Goal: Task Accomplishment & Management: Use online tool/utility

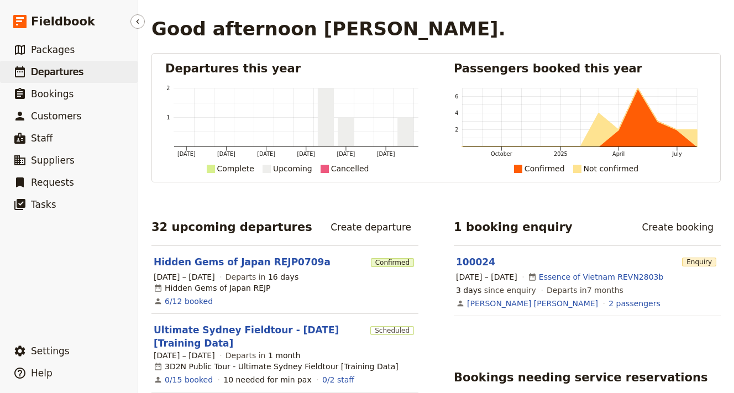
click at [55, 71] on span "Departures" at bounding box center [57, 71] width 53 height 11
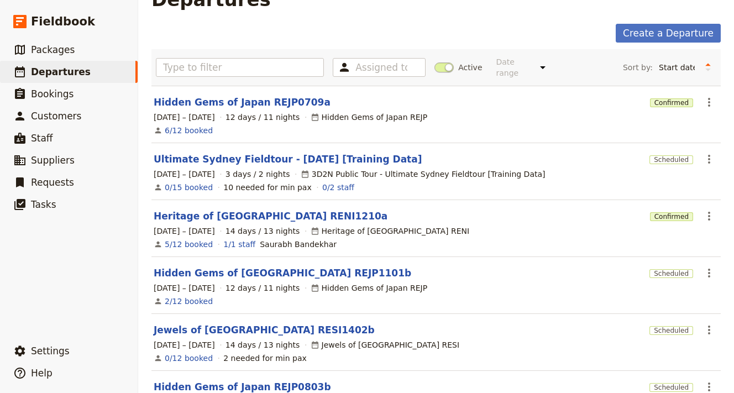
scroll to position [35, 0]
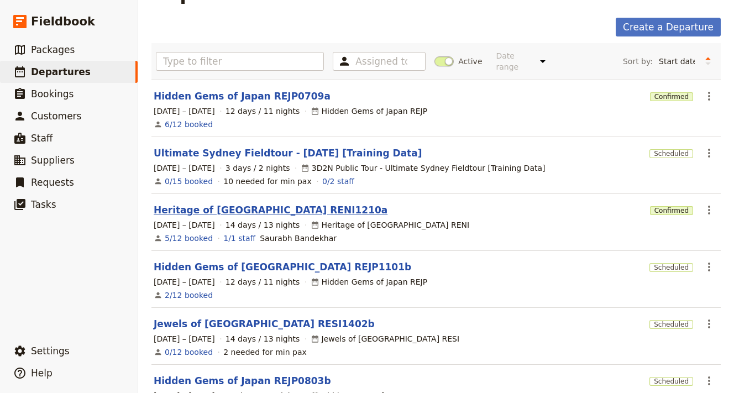
click at [272, 204] on link "Heritage of [GEOGRAPHIC_DATA] RENI1210a" at bounding box center [271, 210] width 234 height 13
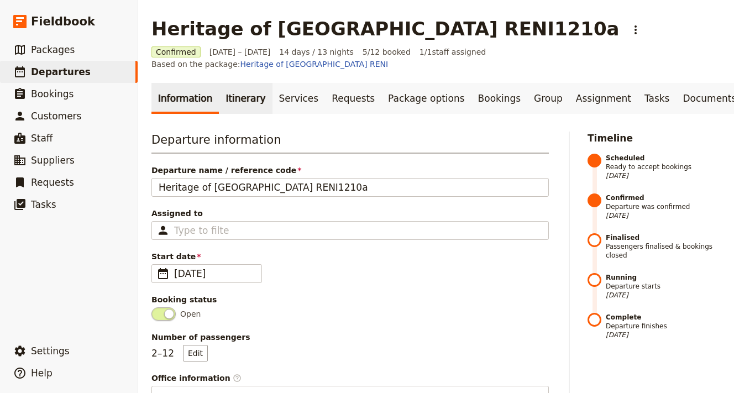
click at [229, 91] on link "Itinerary" at bounding box center [245, 98] width 53 height 31
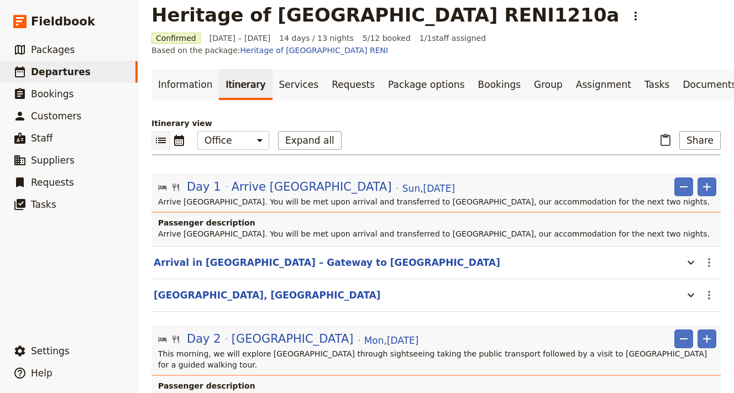
scroll to position [20, 0]
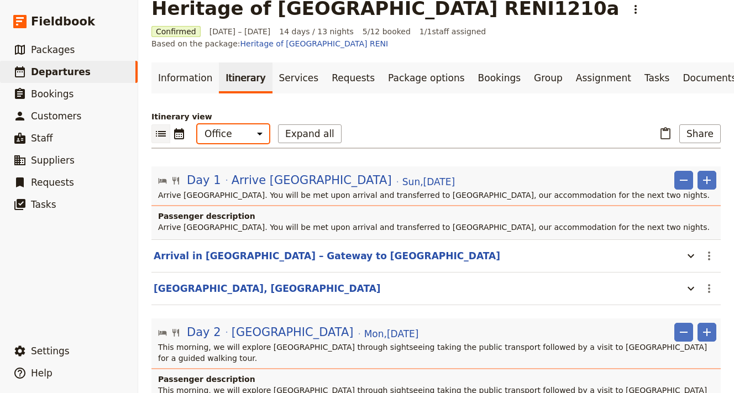
click at [254, 124] on select "Office Guide Passenger Sales" at bounding box center [233, 133] width 72 height 19
select select "PASSENGER"
click at [197, 124] on select "Office Guide Passenger Sales" at bounding box center [233, 133] width 72 height 19
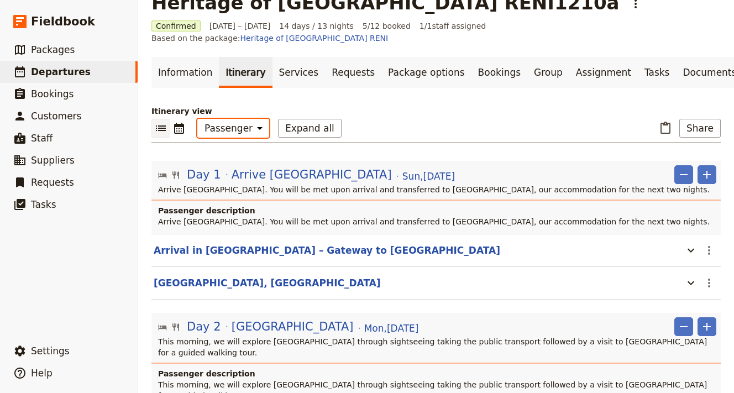
scroll to position [0, 0]
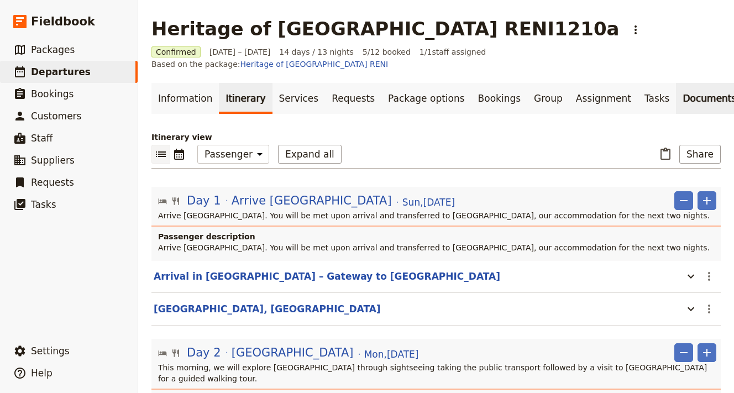
click at [676, 91] on link "Documents" at bounding box center [709, 98] width 67 height 31
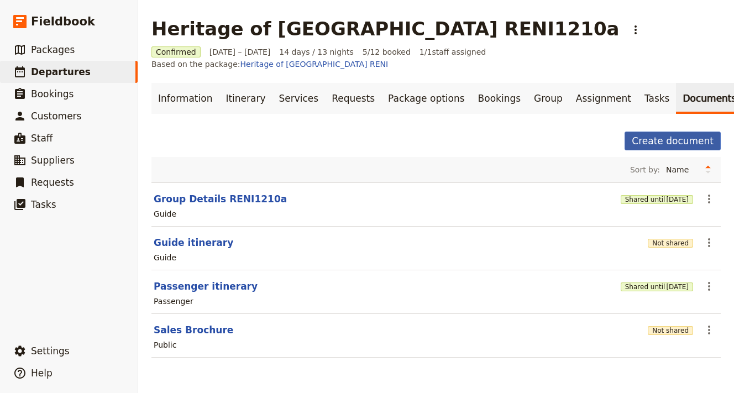
click at [647, 132] on button "Create document" at bounding box center [673, 141] width 96 height 19
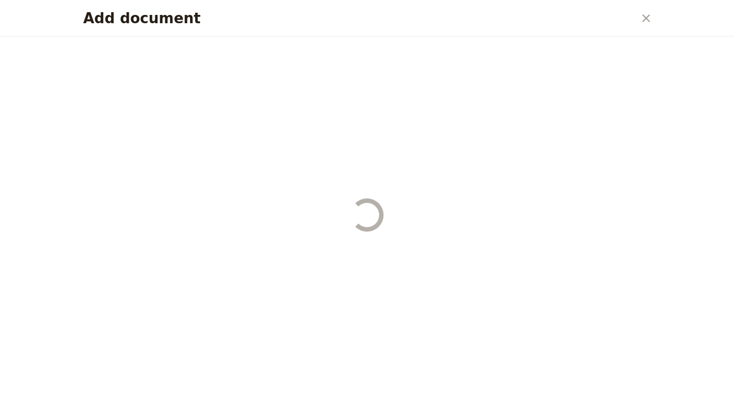
select select "RUN_SHEET"
select select "DEFAULT"
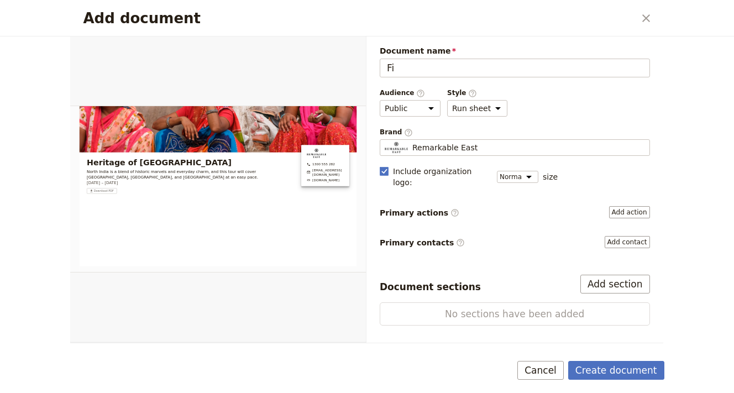
type input "F"
type input "RE NI final itinerary"
click at [398, 112] on select "Public Passenger Guide" at bounding box center [410, 108] width 61 height 17
select select "PASSENGER"
click at [380, 100] on select "Public Passenger Guide" at bounding box center [410, 108] width 61 height 17
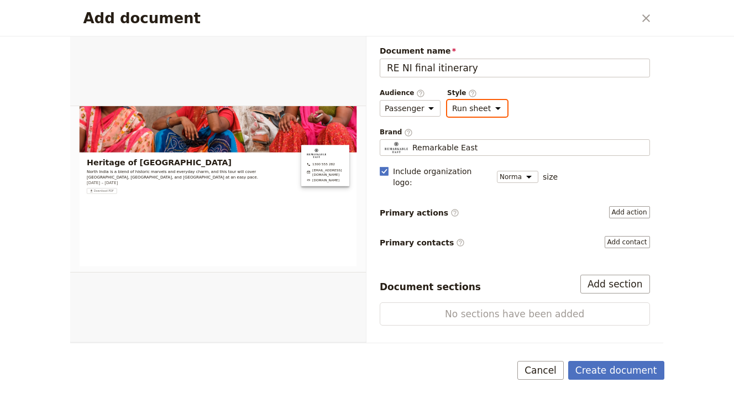
click at [467, 109] on select "Brochure Run sheet" at bounding box center [477, 108] width 60 height 17
click at [622, 236] on button "Add contact" at bounding box center [627, 242] width 45 height 12
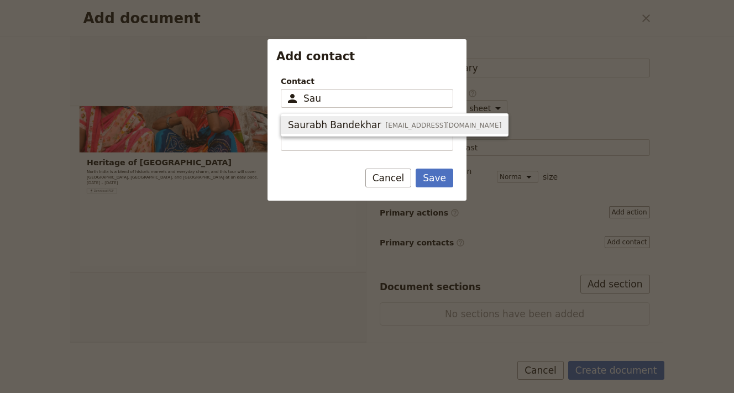
click at [408, 127] on span "[EMAIL_ADDRESS][DOMAIN_NAME]" at bounding box center [444, 125] width 116 height 9
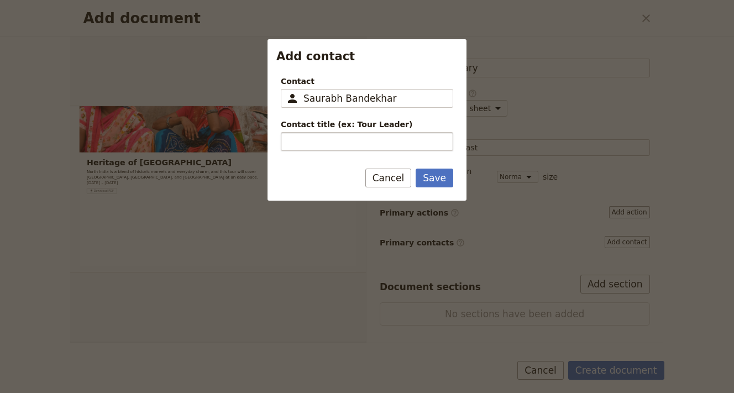
type input "Saurabh Bandekhar"
click at [402, 145] on input "Contact title (ex: Tour Leader)" at bounding box center [367, 141] width 173 height 19
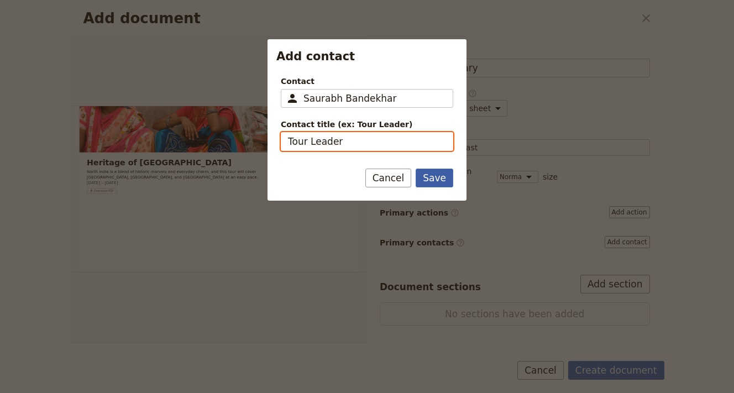
type input "Tour Leader"
click at [430, 179] on button "Save" at bounding box center [435, 178] width 38 height 19
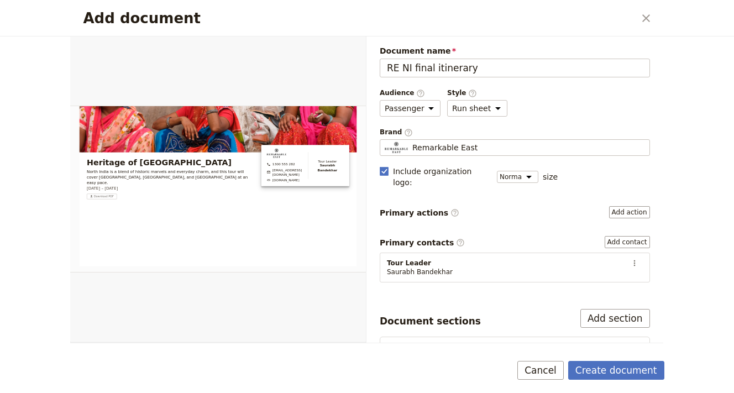
scroll to position [7, 0]
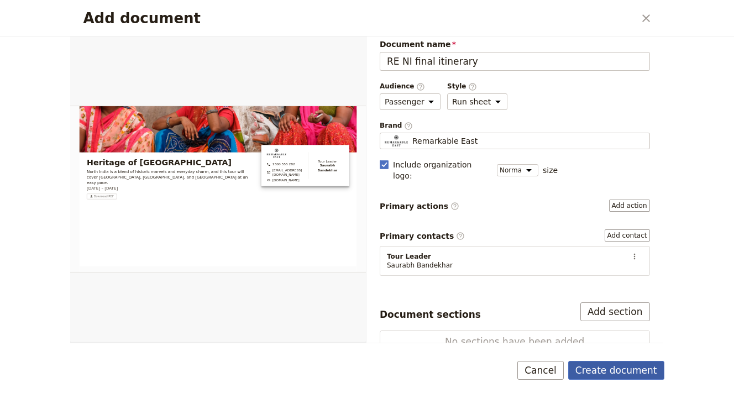
click at [622, 371] on button "Create document" at bounding box center [616, 370] width 96 height 19
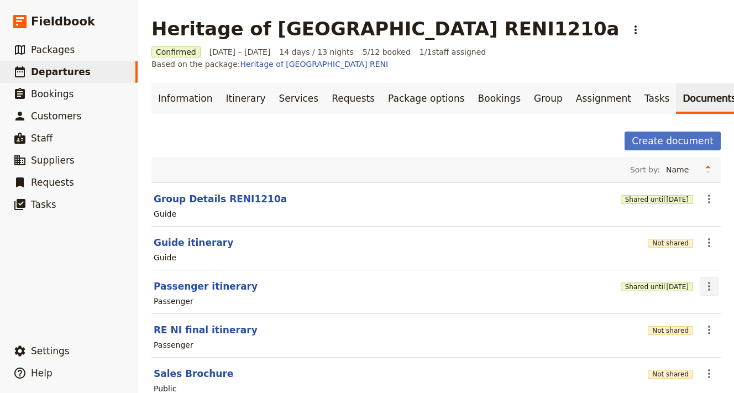
click at [711, 280] on icon "Actions" at bounding box center [709, 286] width 13 height 13
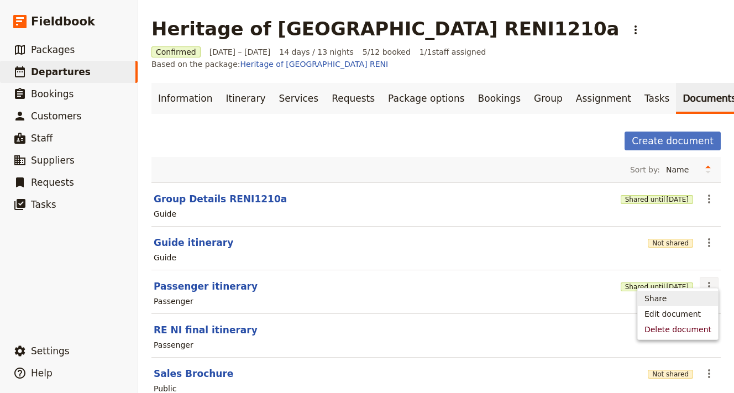
click at [693, 296] on span "Share" at bounding box center [678, 298] width 67 height 11
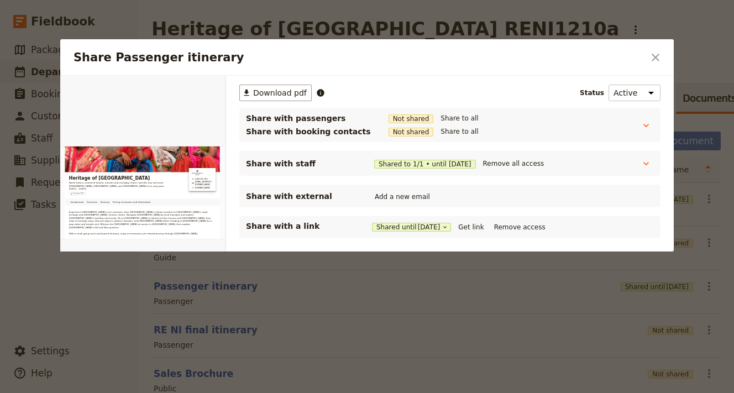
scroll to position [0, 0]
click at [288, 91] on span "Download pdf" at bounding box center [280, 92] width 54 height 11
click at [645, 164] on icon "Share Passenger itinerary" at bounding box center [647, 163] width 6 height 3
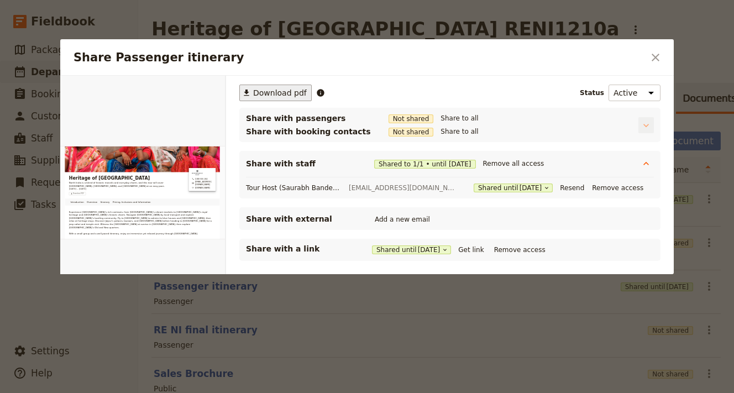
click at [643, 127] on icon "Share Passenger itinerary" at bounding box center [646, 125] width 11 height 11
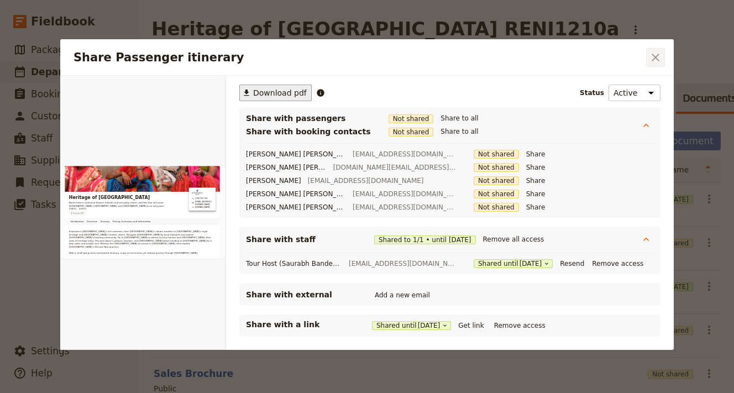
click at [651, 59] on icon "Close dialog" at bounding box center [655, 57] width 13 height 13
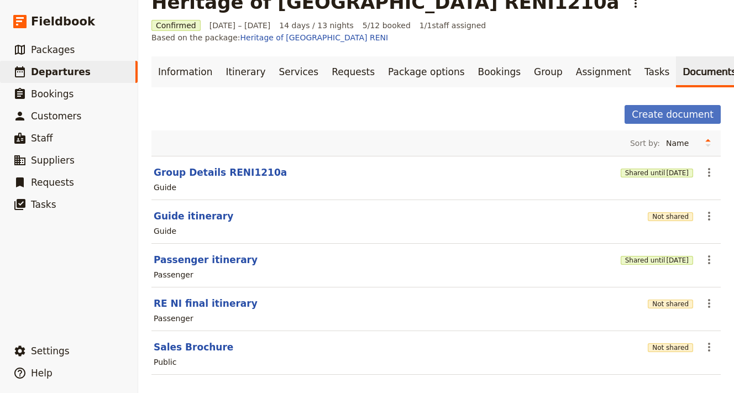
scroll to position [27, 0]
click at [711, 253] on icon "Actions" at bounding box center [709, 259] width 13 height 13
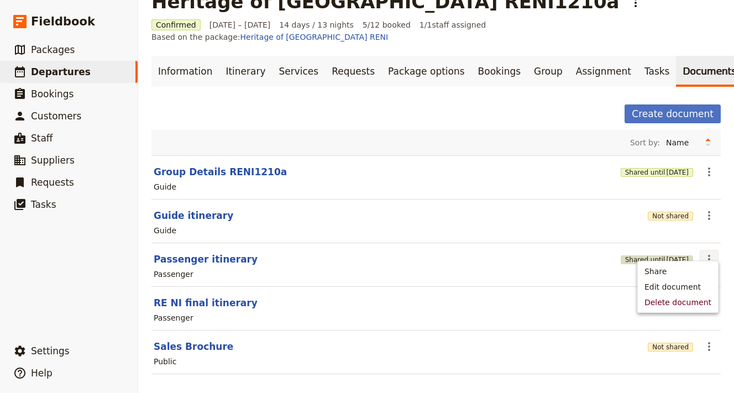
click at [666, 255] on span "[DATE]" at bounding box center [677, 259] width 23 height 9
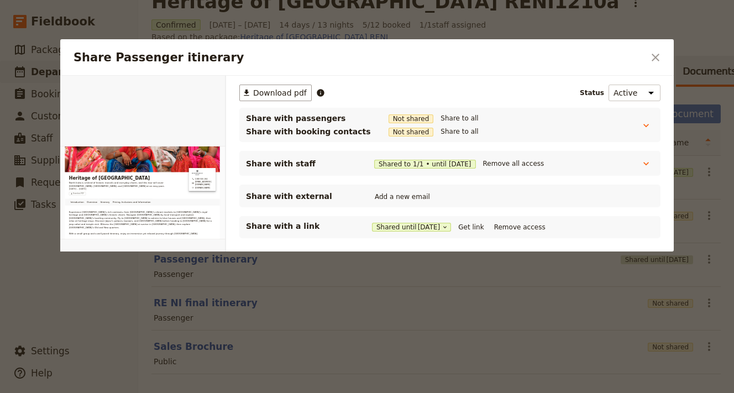
scroll to position [0, 0]
click at [656, 58] on icon "Close dialog" at bounding box center [656, 58] width 8 height 8
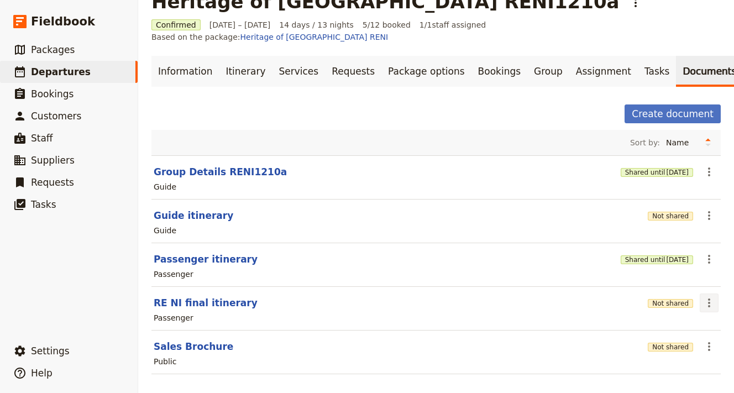
click at [705, 296] on icon "Actions" at bounding box center [709, 302] width 13 height 13
click at [545, 296] on header "RE NI final itinerary" at bounding box center [399, 302] width 490 height 13
click at [173, 296] on button "RE NI final itinerary" at bounding box center [206, 302] width 104 height 13
select select "PASSENGER"
select select "RUN_SHEET"
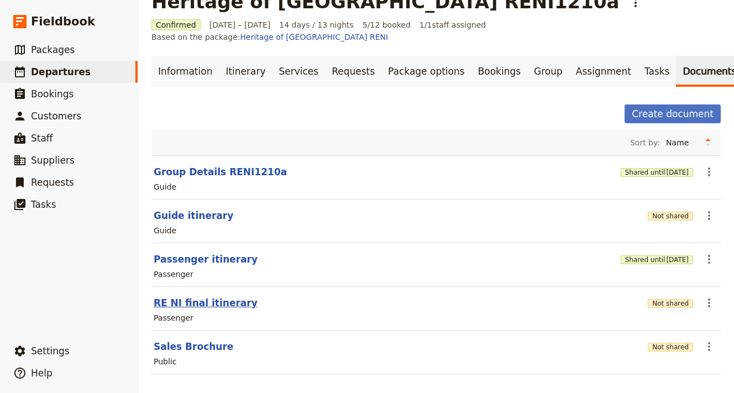
select select "DEFAULT"
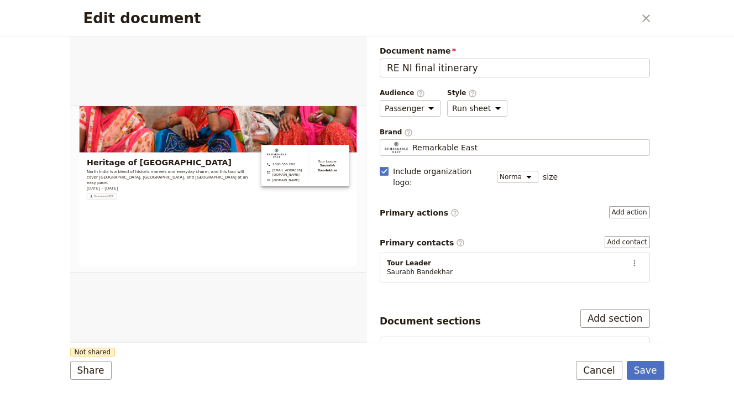
scroll to position [7, 0]
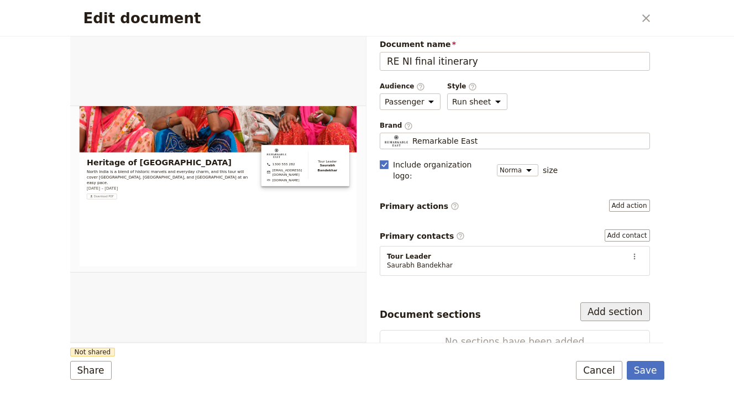
click at [605, 302] on button "Add section" at bounding box center [616, 311] width 70 height 19
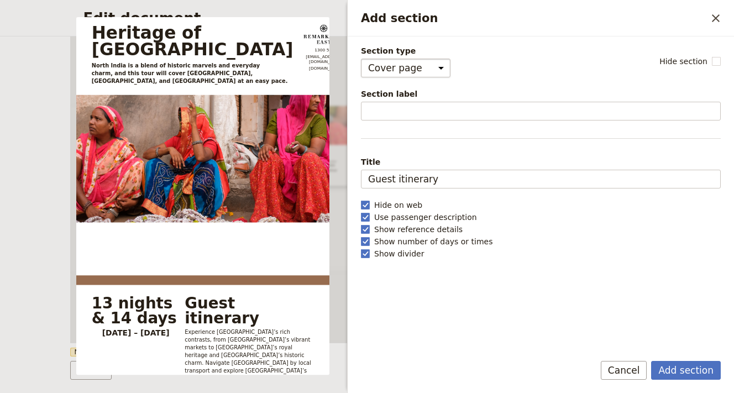
click at [400, 70] on select "Cover page Day summary Itinerary Custom" at bounding box center [406, 68] width 90 height 19
select select "CUSTOM"
click at [361, 59] on select "Cover page Day summary Itinerary Custom" at bounding box center [406, 68] width 90 height 19
select select "default"
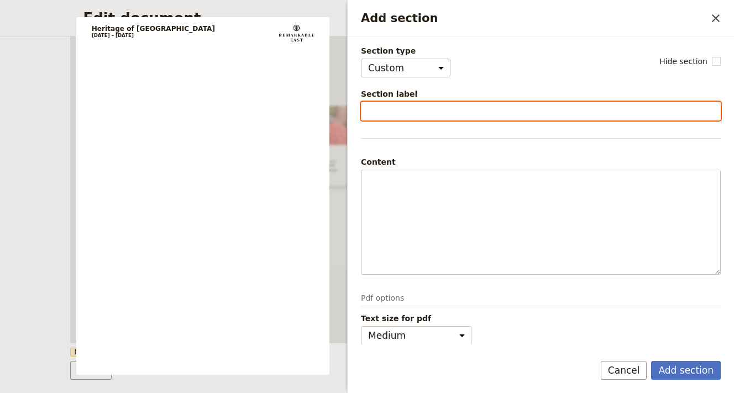
click at [424, 114] on input "Section label" at bounding box center [541, 111] width 360 height 19
type input "Mumbai arrival procedure and information"
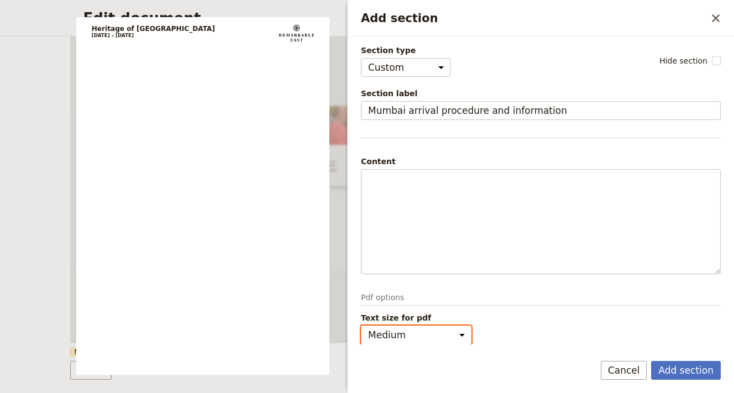
click at [423, 333] on select "Small Medium" at bounding box center [416, 335] width 111 height 19
select select "small"
click at [361, 326] on select "Small Medium" at bounding box center [416, 335] width 111 height 19
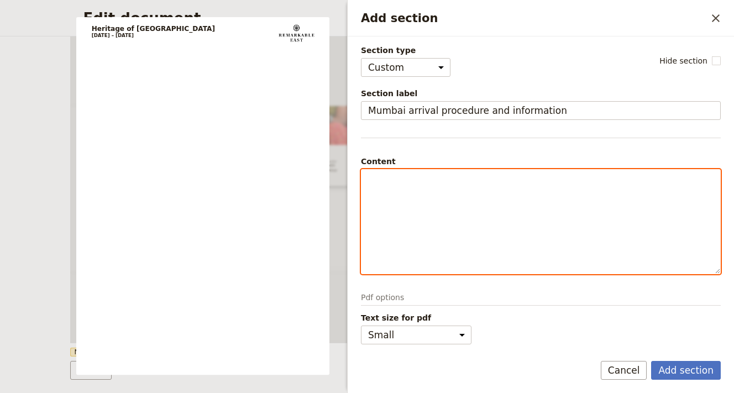
click at [528, 240] on div "Add section" at bounding box center [541, 222] width 359 height 104
